Goal: Transaction & Acquisition: Purchase product/service

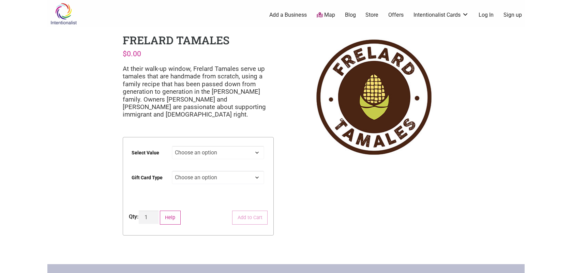
click at [244, 151] on select "Choose an option $25 $50 $100 $200 $500" at bounding box center [218, 152] width 93 height 13
click at [172, 146] on select "Choose an option $25 $50 $100 $200 $500" at bounding box center [218, 152] width 93 height 13
select select "$200"
click at [219, 179] on select "Choose an option Physical" at bounding box center [218, 177] width 93 height 13
select select "Physical"
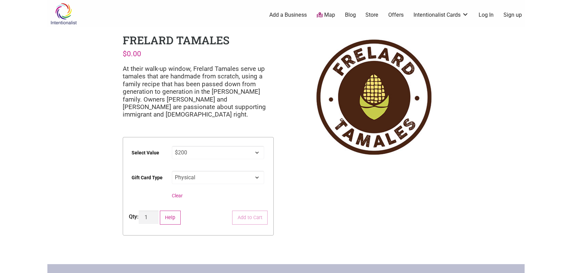
click at [172, 171] on select "Choose an option Physical" at bounding box center [218, 177] width 93 height 13
select select "$200"
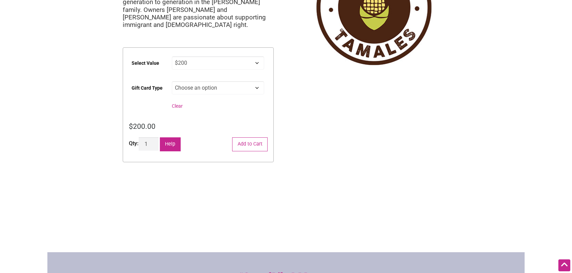
scroll to position [89, 0]
click at [171, 142] on button "Help" at bounding box center [170, 145] width 21 height 14
